Goal: Task Accomplishment & Management: Complete application form

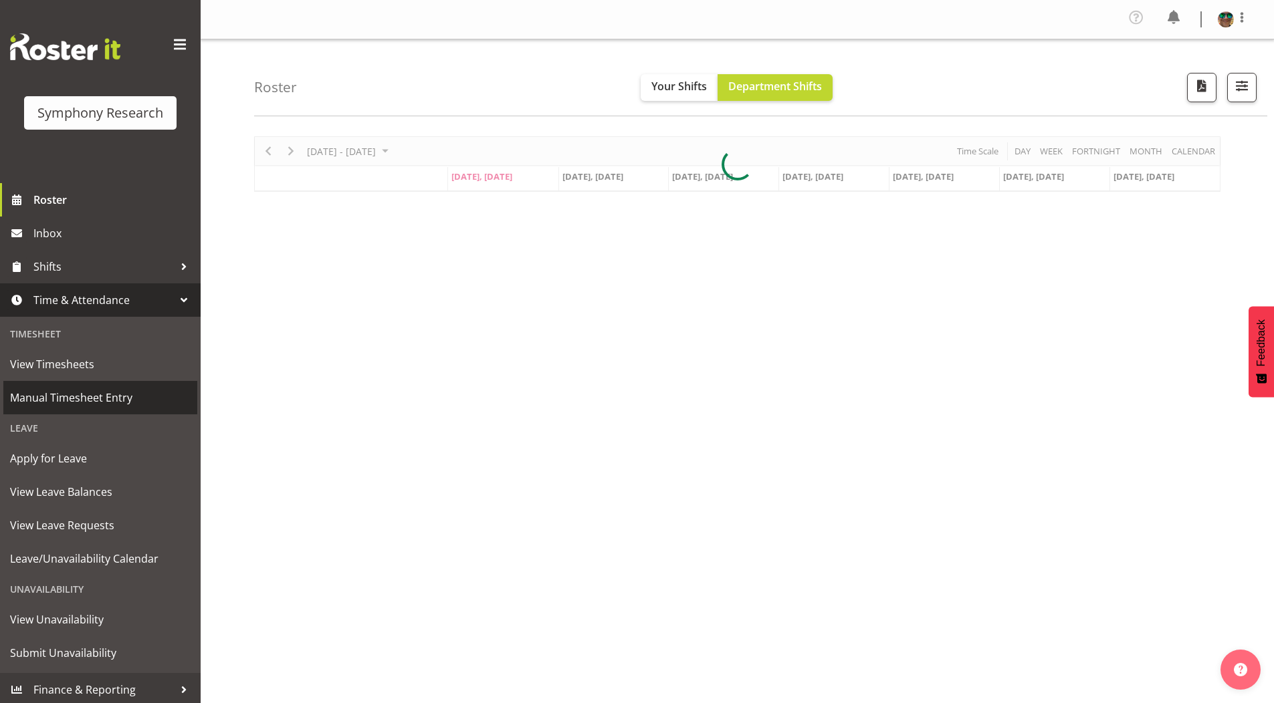
click at [71, 396] on span "Manual Timesheet Entry" at bounding box center [100, 398] width 180 height 20
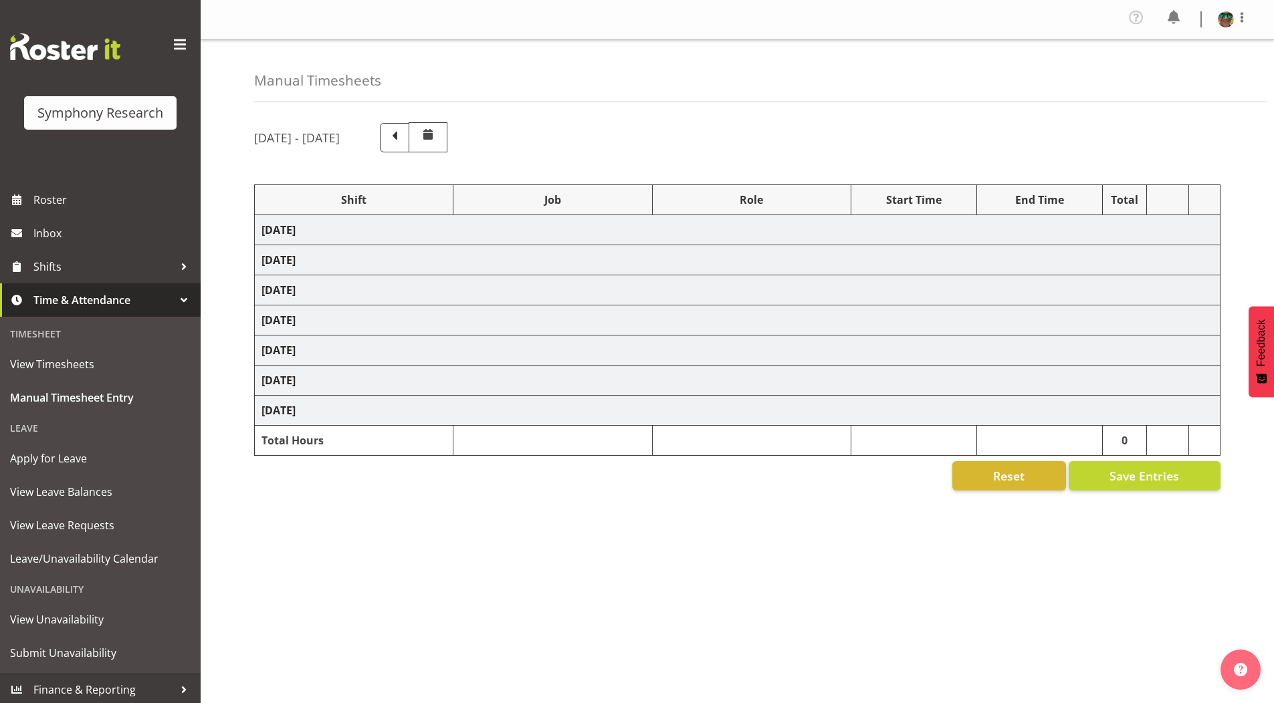
select select "4583"
select select "743"
select select "4583"
select select "10242"
select select "4583"
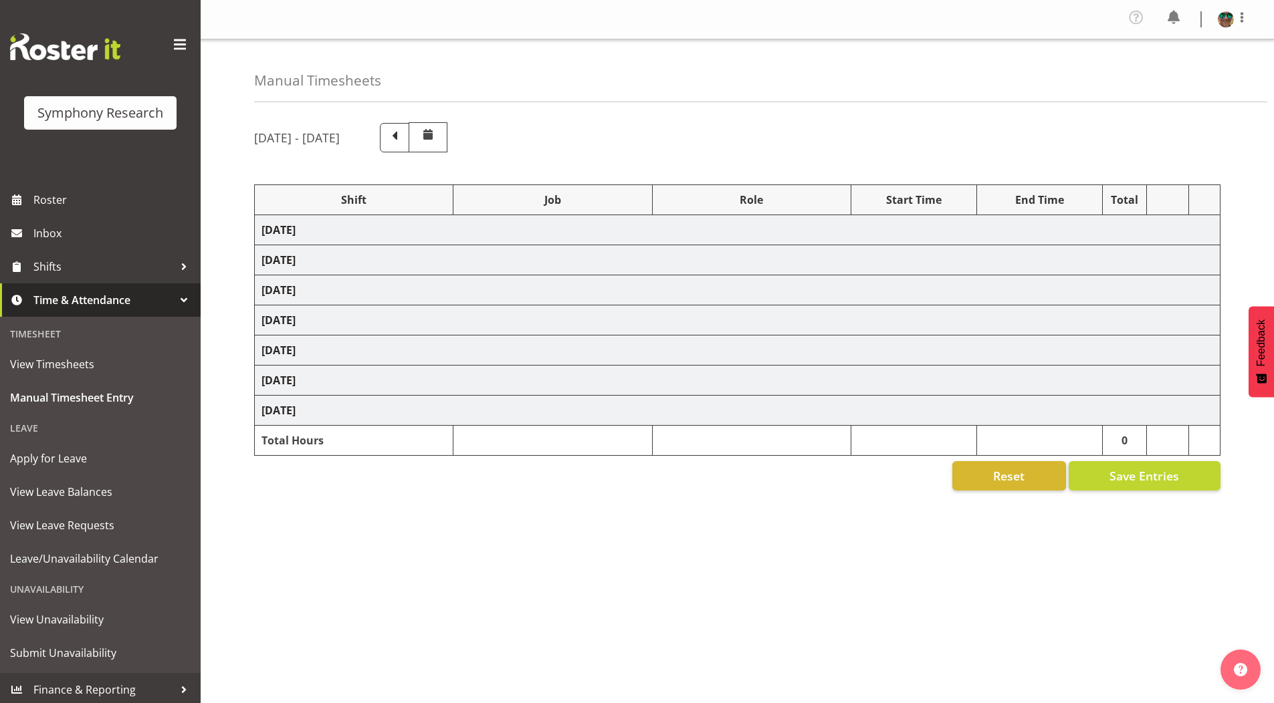
select select "10585"
select select "4583"
select select "10587"
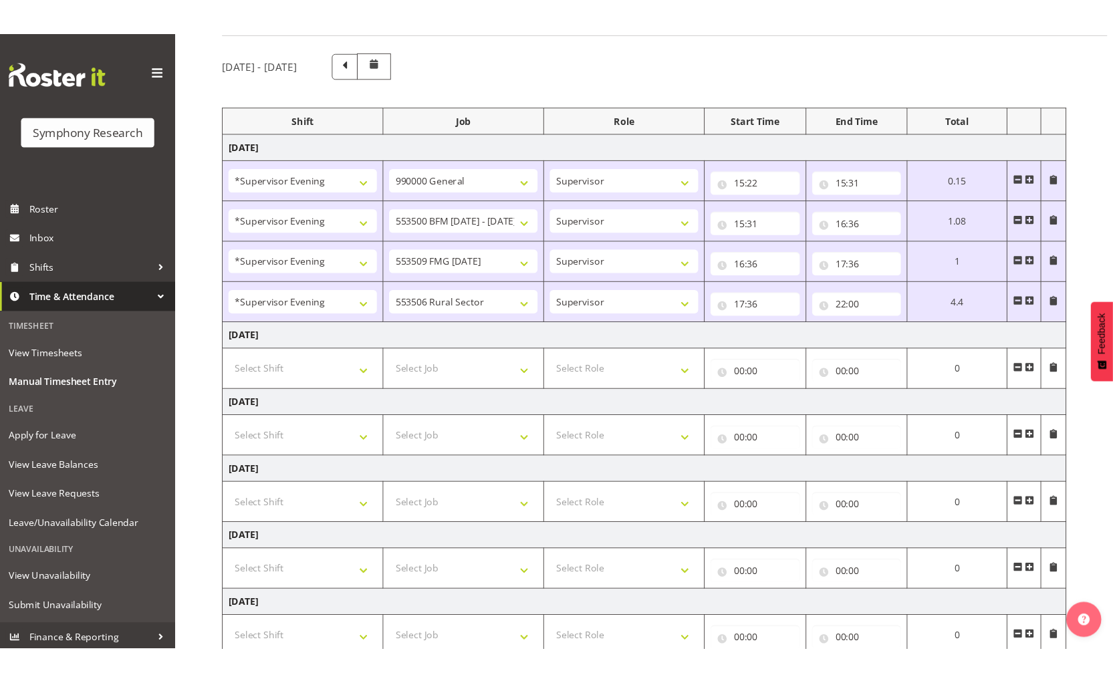
scroll to position [134, 0]
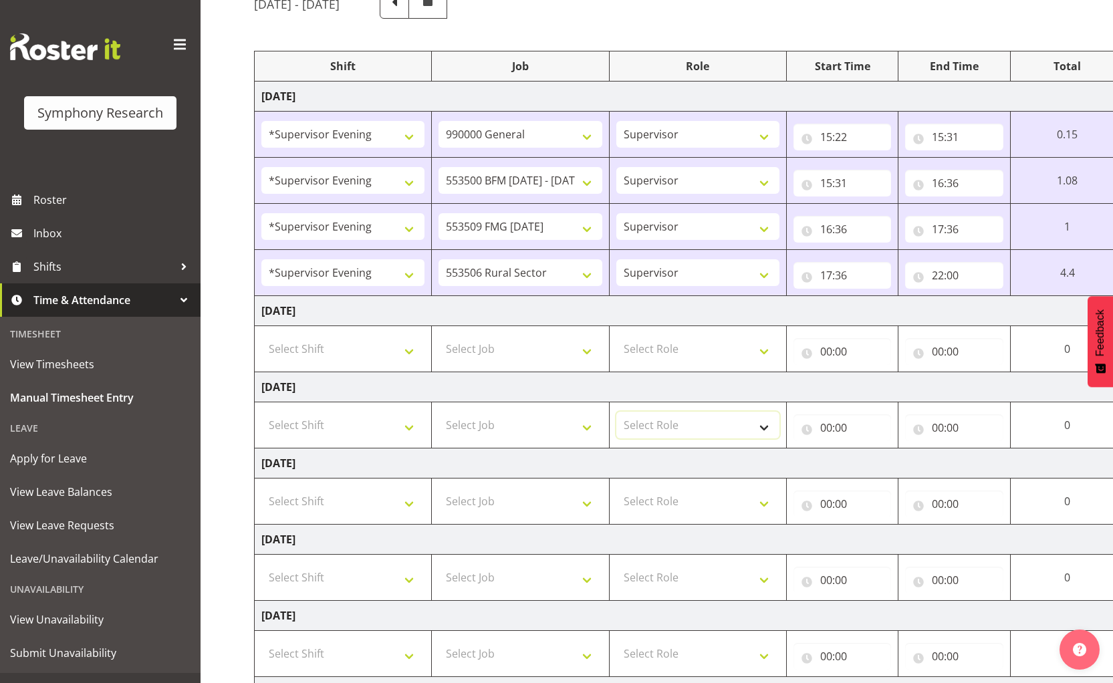
drag, startPoint x: 710, startPoint y: 426, endPoint x: 703, endPoint y: 434, distance: 10.4
click at [710, 426] on select "Select Role Supervisor Briefing Interviewing" at bounding box center [697, 425] width 163 height 27
click at [659, 388] on td "Wednesday 10th September 2025" at bounding box center [722, 387] width 935 height 30
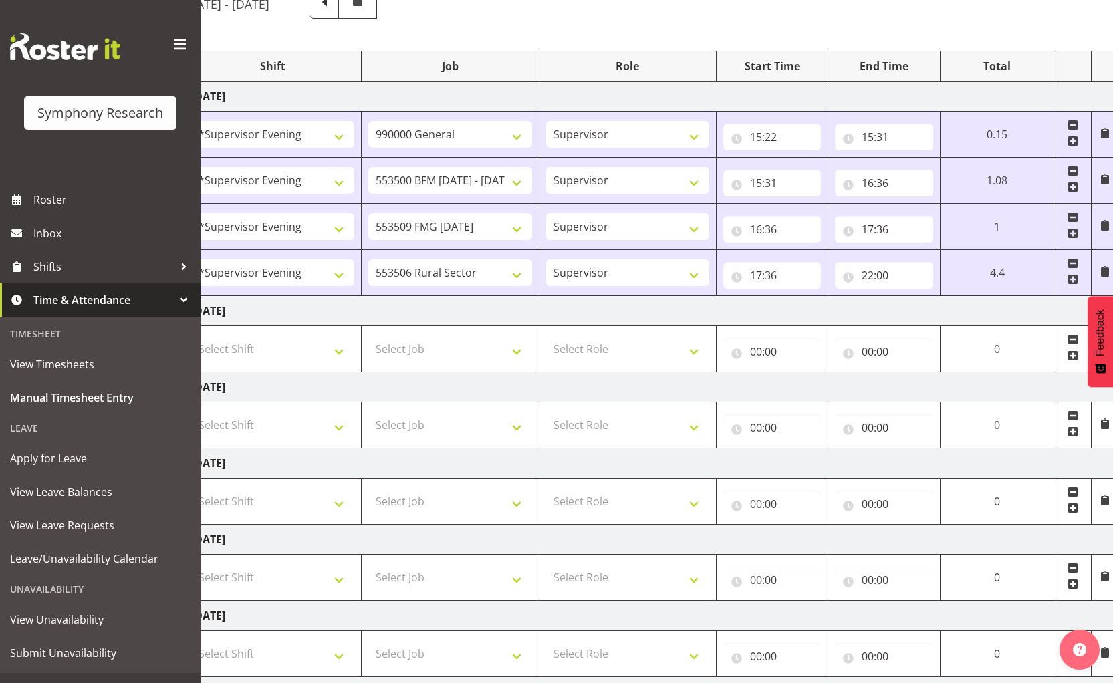
scroll to position [0, 77]
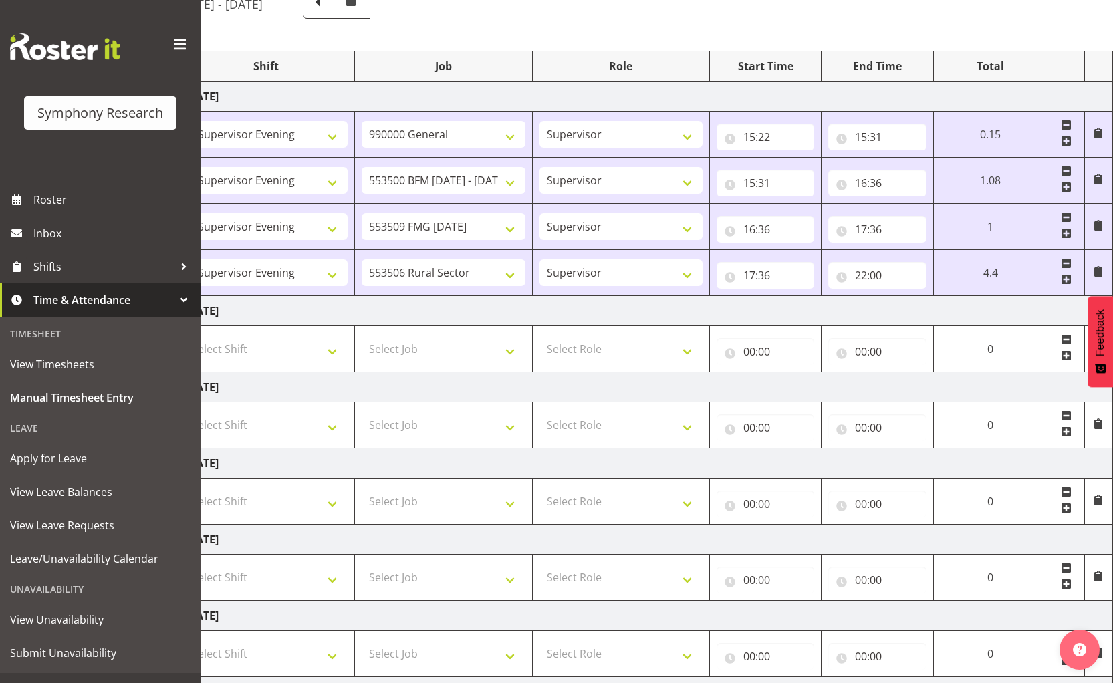
click at [1064, 280] on span at bounding box center [1066, 279] width 11 height 11
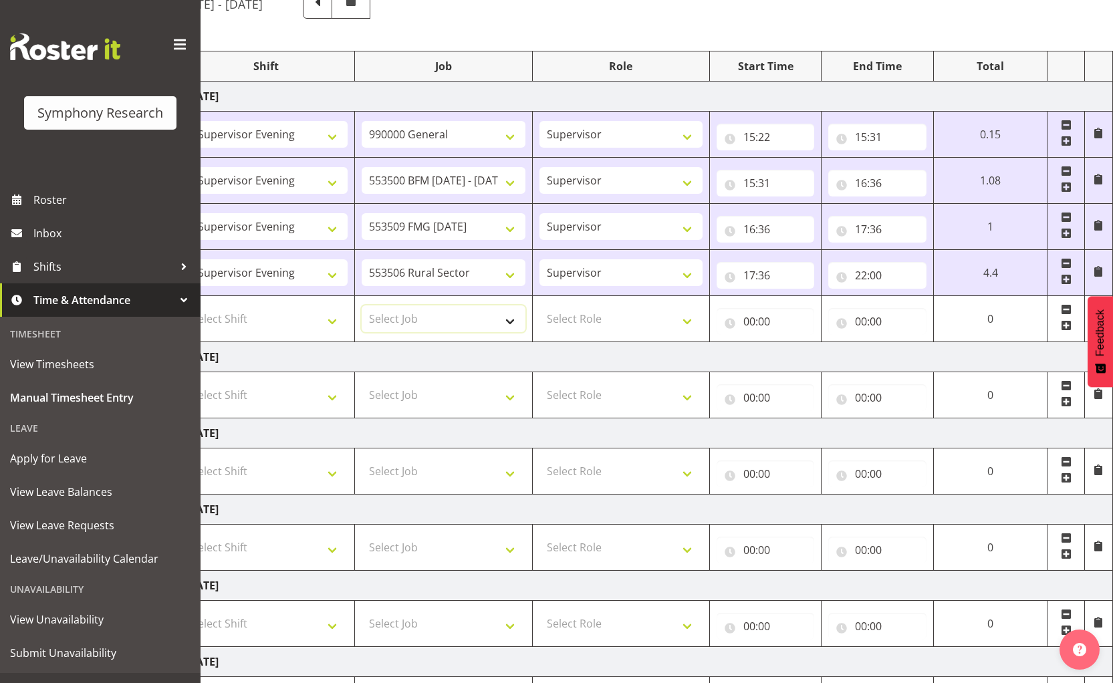
click at [422, 318] on select "Select Job 550060 IF Admin 553492 World Poll Aus Wave 2 Main 2025 553493 World …" at bounding box center [443, 319] width 163 height 27
select select "10587"
click at [362, 306] on select "Select Job 550060 IF Admin 553492 World Poll Aus Wave 2 Main 2025 553493 World …" at bounding box center [443, 319] width 163 height 27
click at [426, 269] on select "550060 IF Admin 553492 World Poll Aus Wave 2 Main 2025 553493 World Poll NZ Wav…" at bounding box center [443, 272] width 163 height 27
select select "10574"
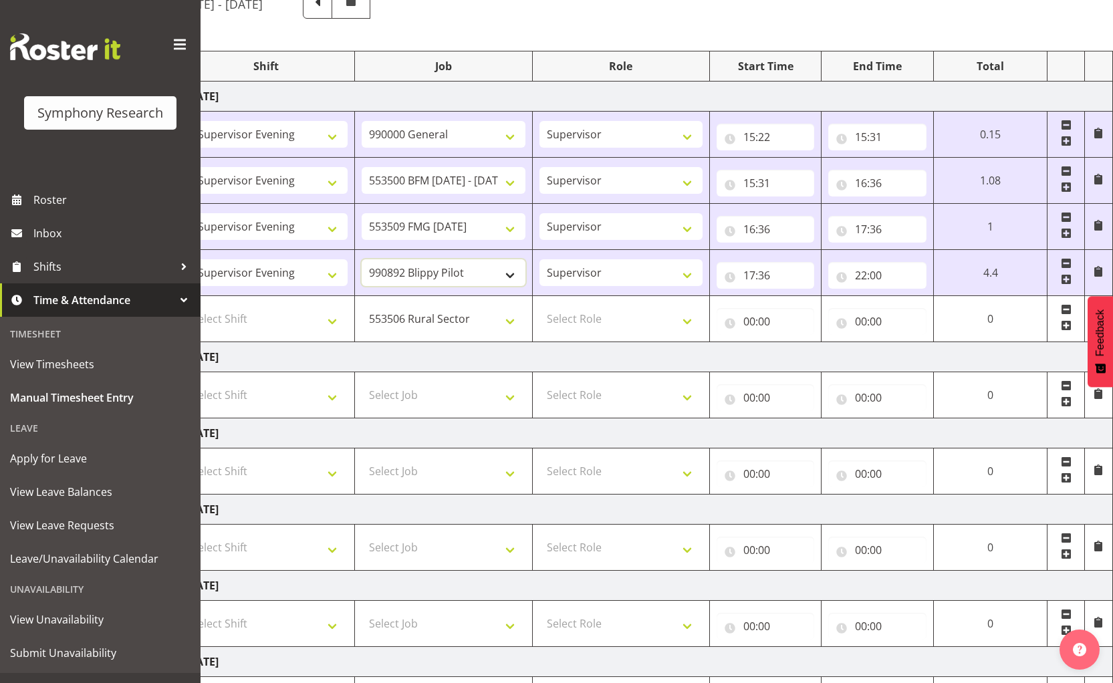
click at [362, 259] on select "550060 IF Admin 553492 World Poll Aus Wave 2 Main 2025 553493 World Poll NZ Wav…" at bounding box center [443, 272] width 163 height 27
click at [247, 324] on select "Select Shift !!Weekend Residential (Roster IT Shift Label) *Business 9/10am ~ 4…" at bounding box center [266, 319] width 163 height 27
select select "4583"
click at [185, 306] on select "Select Shift !!Weekend Residential (Roster IT Shift Label) *Business 9/10am ~ 4…" at bounding box center [266, 319] width 163 height 27
drag, startPoint x: 576, startPoint y: 322, endPoint x: 578, endPoint y: 330, distance: 8.9
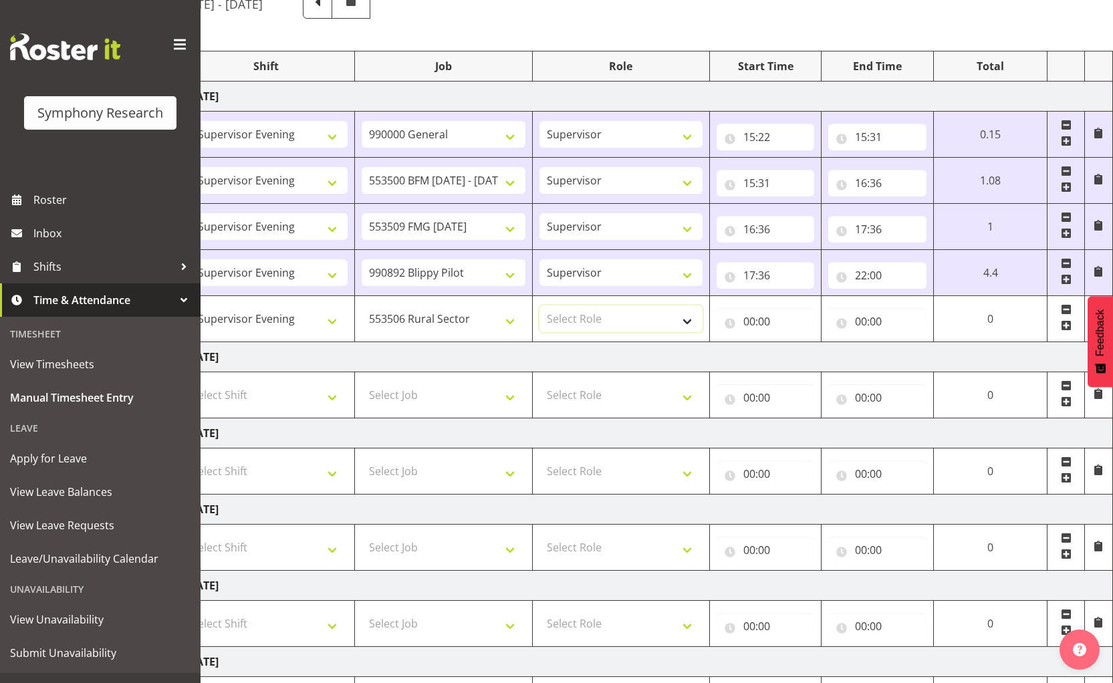
click at [576, 322] on select "Select Role Supervisor Briefing Interviewing" at bounding box center [620, 319] width 163 height 27
select select "45"
click at [539, 306] on select "Select Role Supervisor Briefing Interviewing" at bounding box center [620, 319] width 163 height 27
click at [860, 277] on input "22:00" at bounding box center [877, 275] width 98 height 27
drag, startPoint x: 915, startPoint y: 309, endPoint x: 914, endPoint y: 319, distance: 10.0
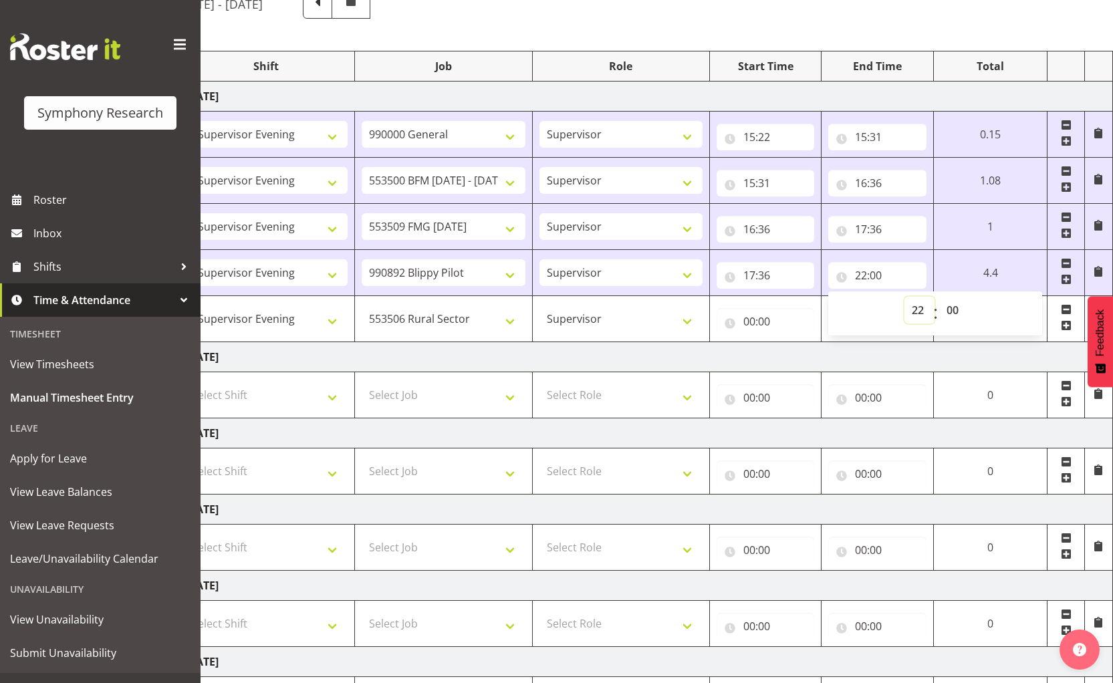
click at [914, 309] on select "00 01 02 03 04 05 06 07 08 09 10 11 12 13 14 15 16 17 18 19 20 21 22 23" at bounding box center [919, 310] width 30 height 27
select select "18"
click at [935, 297] on select "00 01 02 03 04 05 06 07 08 09 10 11 12 13 14 15 16 17 18 19 20 21 22 23" at bounding box center [919, 310] width 30 height 27
type input "18:00"
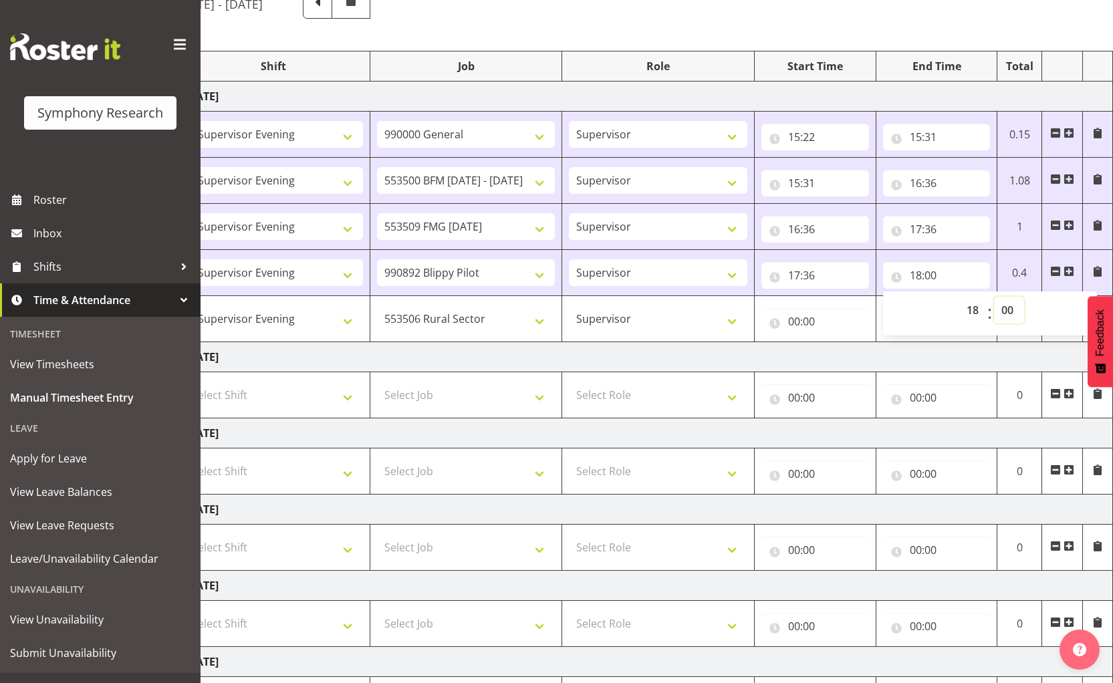
drag, startPoint x: 1007, startPoint y: 309, endPoint x: 1009, endPoint y: 318, distance: 9.5
click at [1007, 309] on select "00 01 02 03 04 05 06 07 08 09 10 11 12 13 14 15 16 17 18 19 20 21 22 23 24 25 2…" at bounding box center [1009, 310] width 30 height 27
select select "36"
click at [994, 297] on select "00 01 02 03 04 05 06 07 08 09 10 11 12 13 14 15 16 17 18 19 20 21 22 23 24 25 2…" at bounding box center [1009, 310] width 30 height 27
type input "18:36"
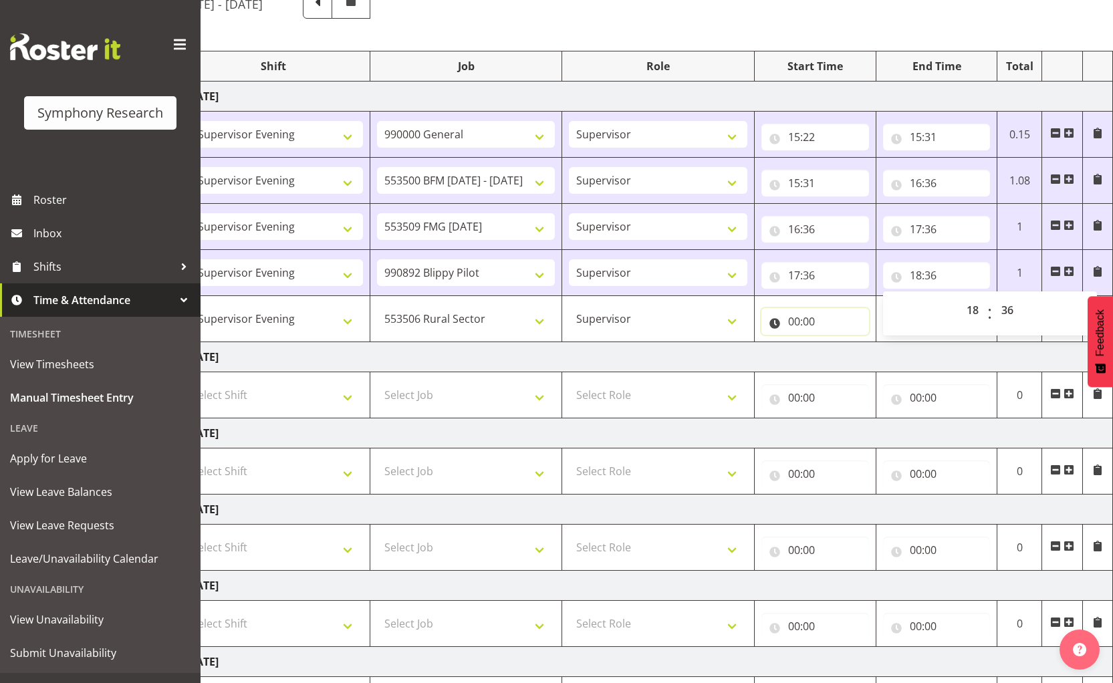
click at [789, 325] on input "00:00" at bounding box center [815, 321] width 108 height 27
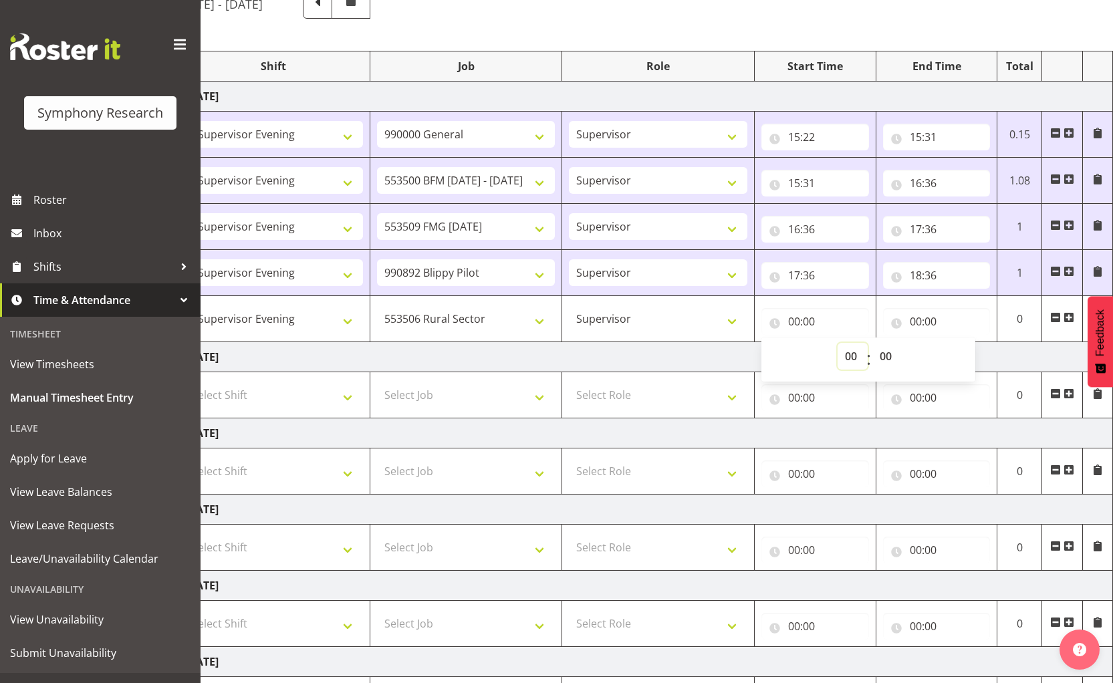
click at [848, 358] on select "00 01 02 03 04 05 06 07 08 09 10 11 12 13 14 15 16 17 18 19 20 21 22 23" at bounding box center [853, 356] width 30 height 27
select select "18"
click at [838, 343] on select "00 01 02 03 04 05 06 07 08 09 10 11 12 13 14 15 16 17 18 19 20 21 22 23" at bounding box center [853, 356] width 30 height 27
type input "18:00"
drag, startPoint x: 884, startPoint y: 352, endPoint x: 883, endPoint y: 343, distance: 9.4
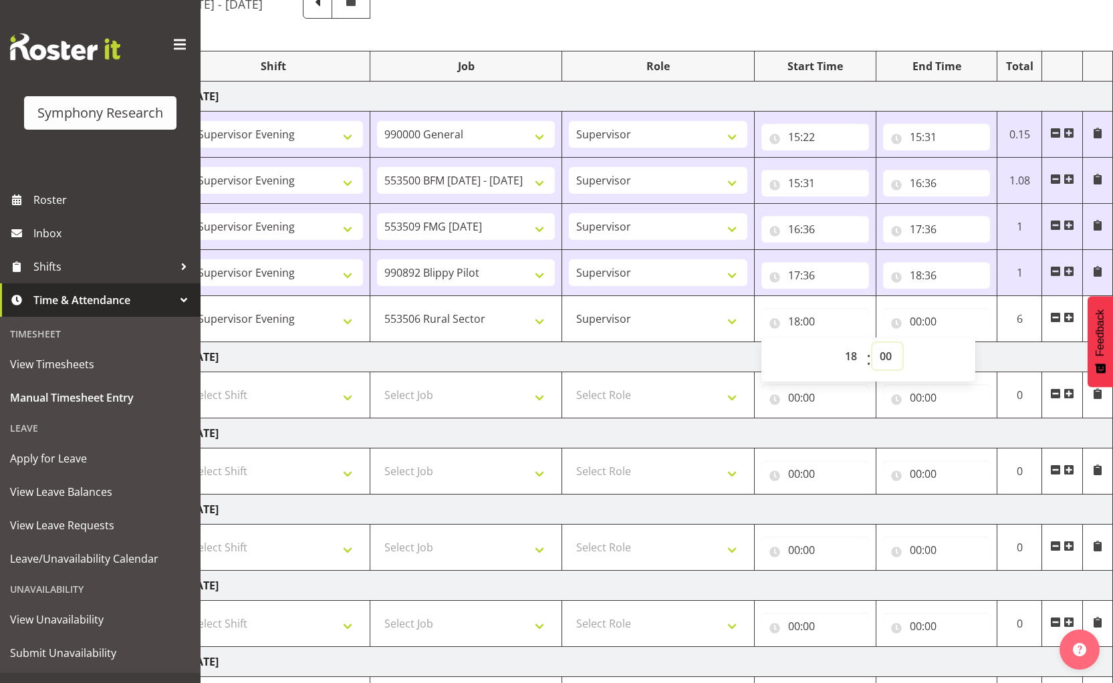
click at [884, 352] on select "00 01 02 03 04 05 06 07 08 09 10 11 12 13 14 15 16 17 18 19 20 21 22 23 24 25 2…" at bounding box center [887, 356] width 30 height 27
select select "36"
click at [872, 343] on select "00 01 02 03 04 05 06 07 08 09 10 11 12 13 14 15 16 17 18 19 20 21 22 23 24 25 2…" at bounding box center [887, 356] width 30 height 27
type input "18:36"
click at [916, 319] on input "00:00" at bounding box center [937, 321] width 108 height 27
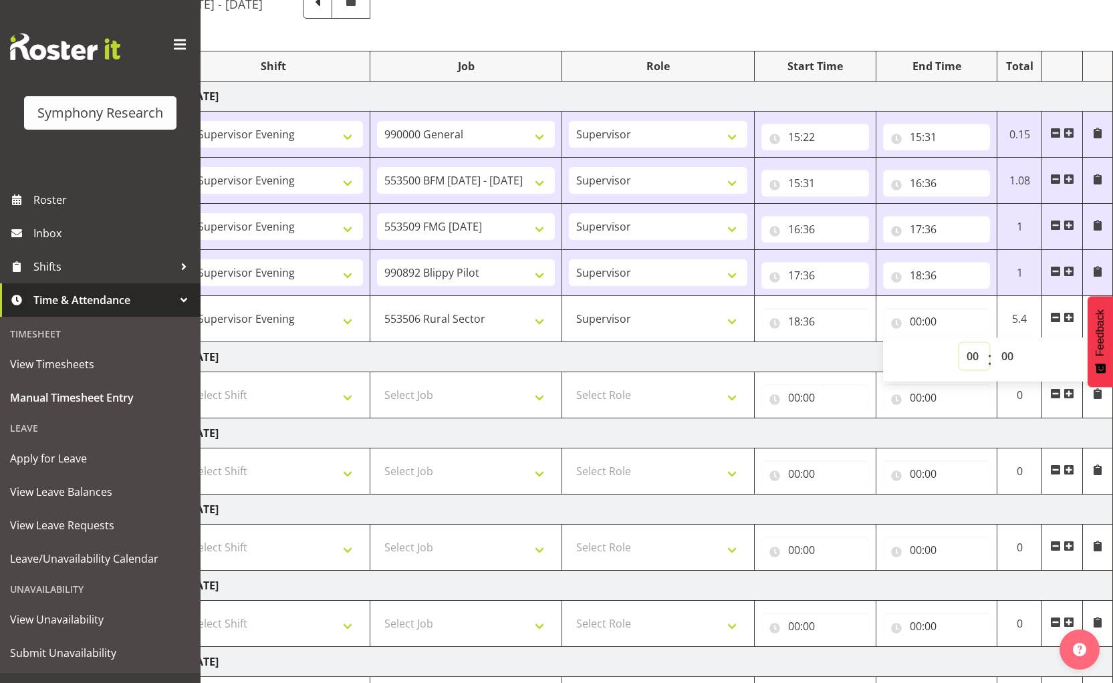
click at [967, 350] on select "00 01 02 03 04 05 06 07 08 09 10 11 12 13 14 15 16 17 18 19 20 21 22 23" at bounding box center [974, 356] width 30 height 27
select select "22"
click at [959, 343] on select "00 01 02 03 04 05 06 07 08 09 10 11 12 13 14 15 16 17 18 19 20 21 22 23" at bounding box center [974, 356] width 30 height 27
type input "22:00"
drag, startPoint x: 1005, startPoint y: 354, endPoint x: 1005, endPoint y: 346, distance: 7.4
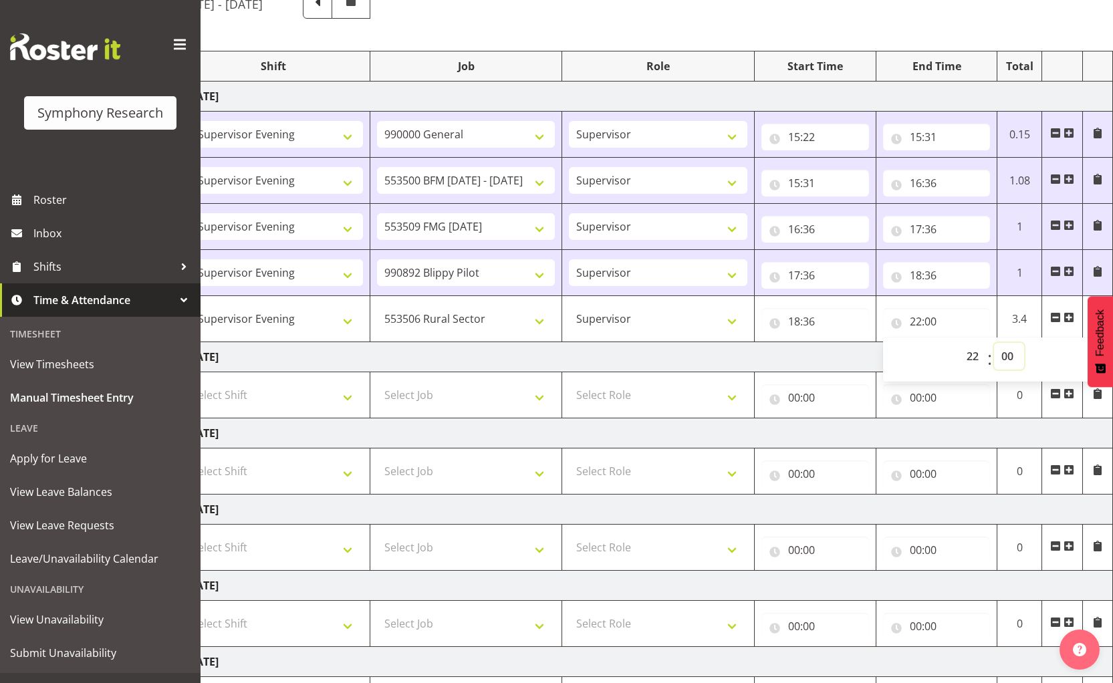
click at [1005, 354] on select "00 01 02 03 04 05 06 07 08 09 10 11 12 13 14 15 16 17 18 19 20 21 22 23 24 25 2…" at bounding box center [1009, 356] width 30 height 27
select select "55"
click at [994, 343] on select "00 01 02 03 04 05 06 07 08 09 10 11 12 13 14 15 16 17 18 19 20 21 22 23 24 25 2…" at bounding box center [1009, 356] width 30 height 27
type input "22:55"
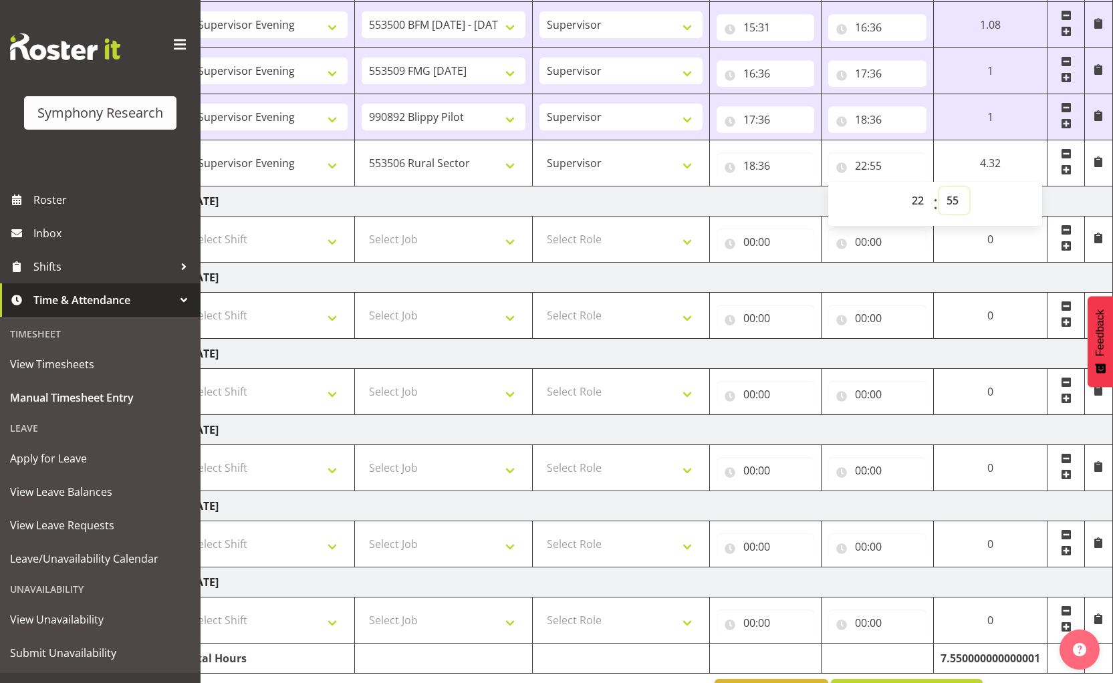
scroll to position [335, 0]
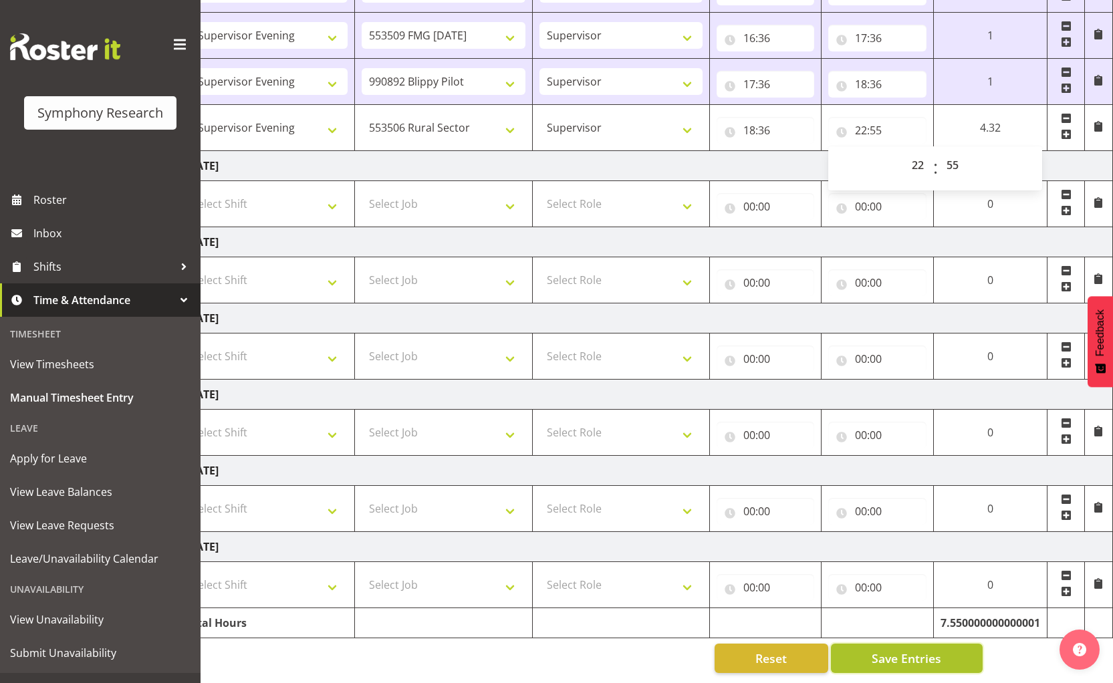
click at [917, 654] on span "Save Entries" at bounding box center [907, 658] width 70 height 17
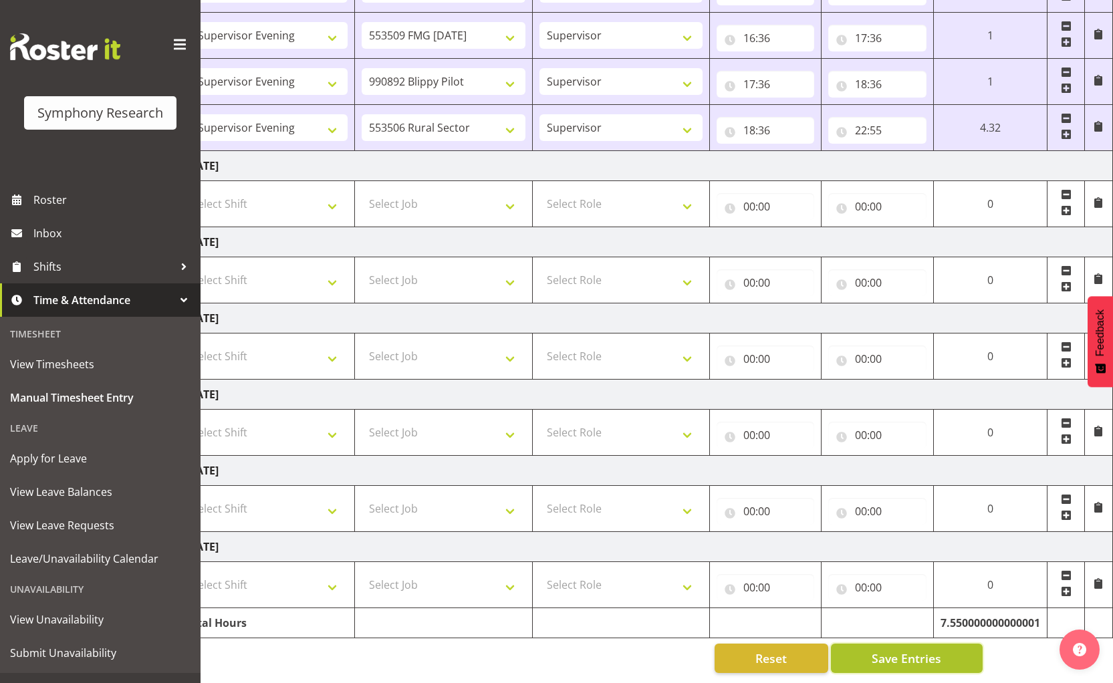
click at [925, 650] on span "Save Entries" at bounding box center [907, 658] width 70 height 17
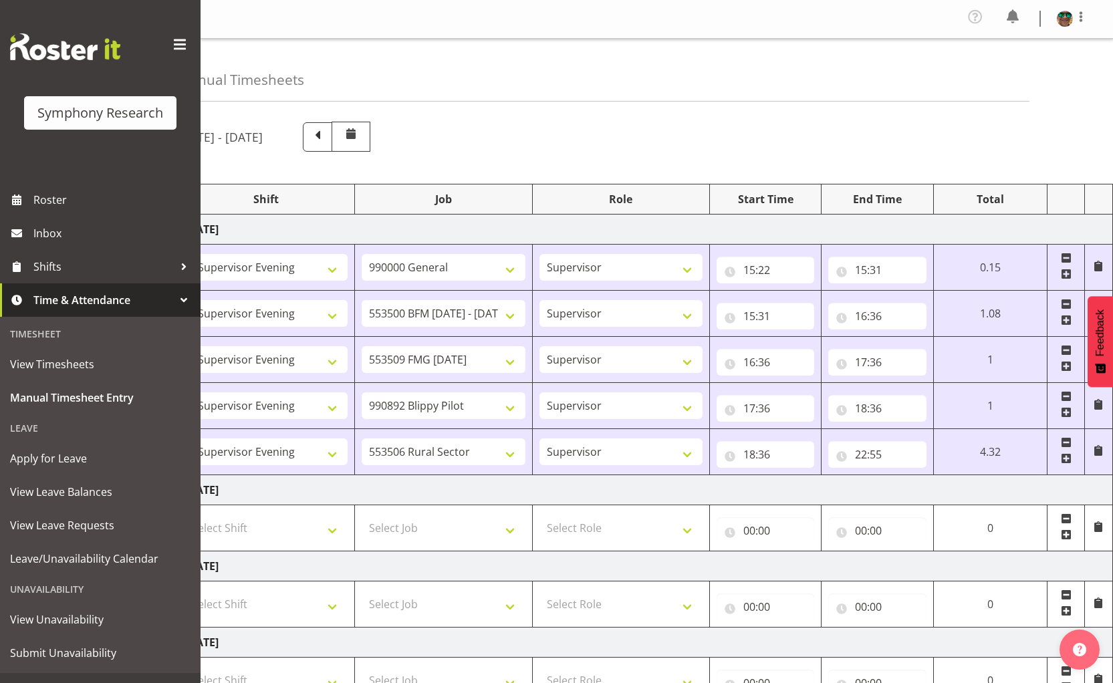
scroll to position [0, 0]
click at [1080, 11] on span at bounding box center [1081, 17] width 16 height 16
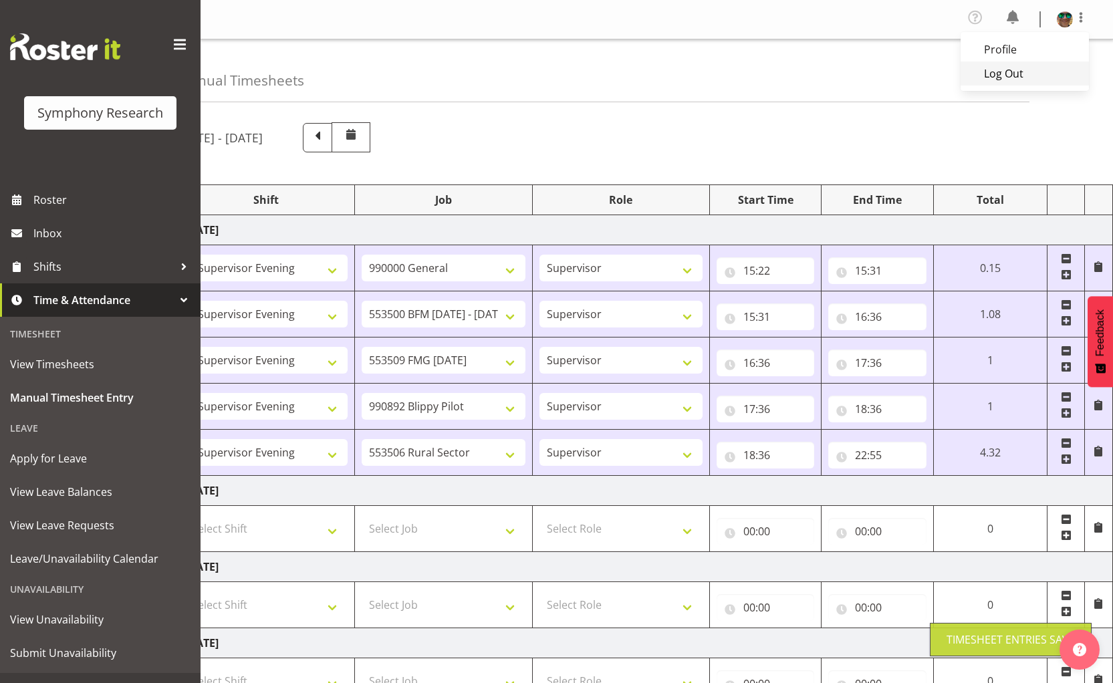
click at [981, 74] on link "Log Out" at bounding box center [1025, 74] width 128 height 24
